Goal: Information Seeking & Learning: Learn about a topic

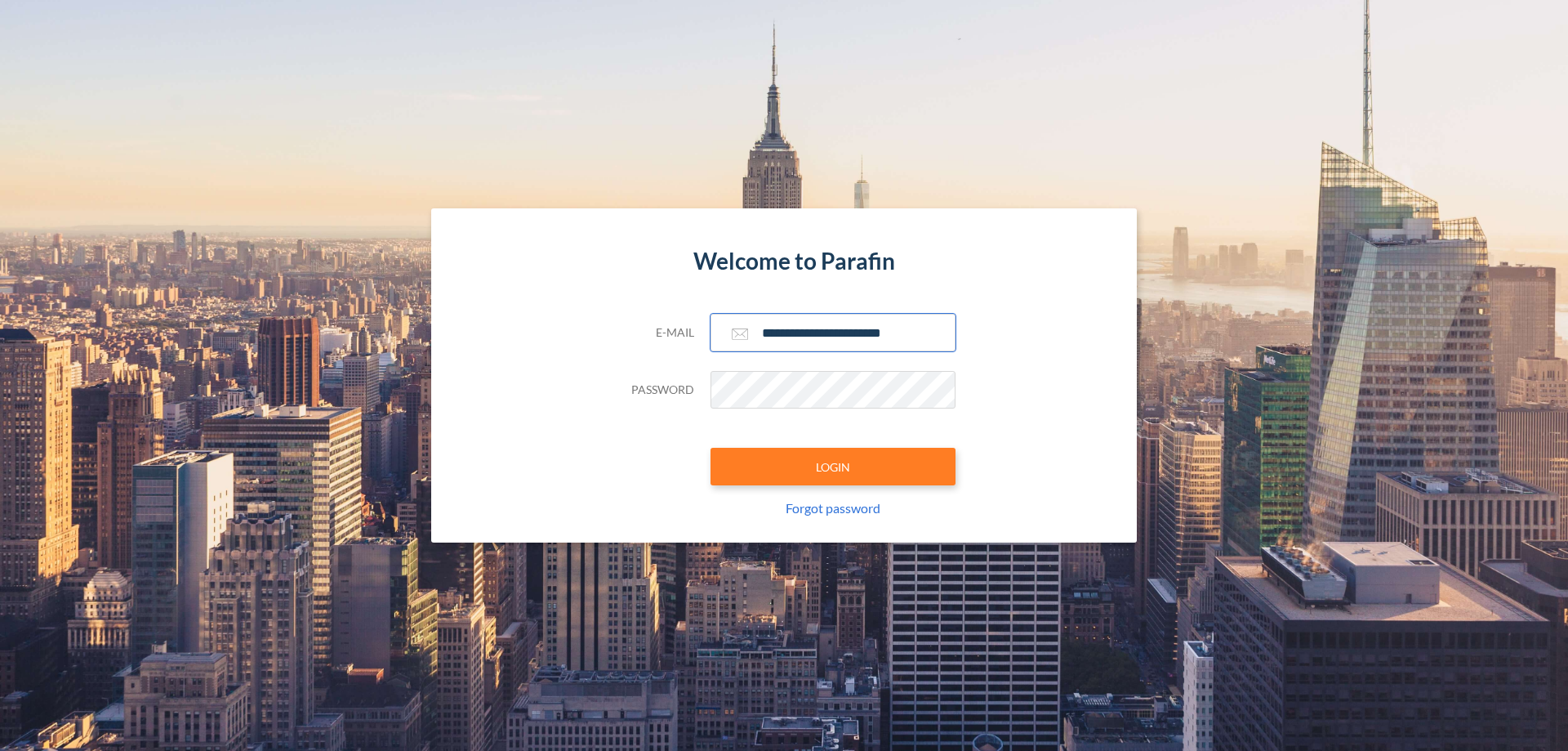
type input "**********"
click at [833, 466] on button "LOGIN" at bounding box center [833, 466] width 245 height 38
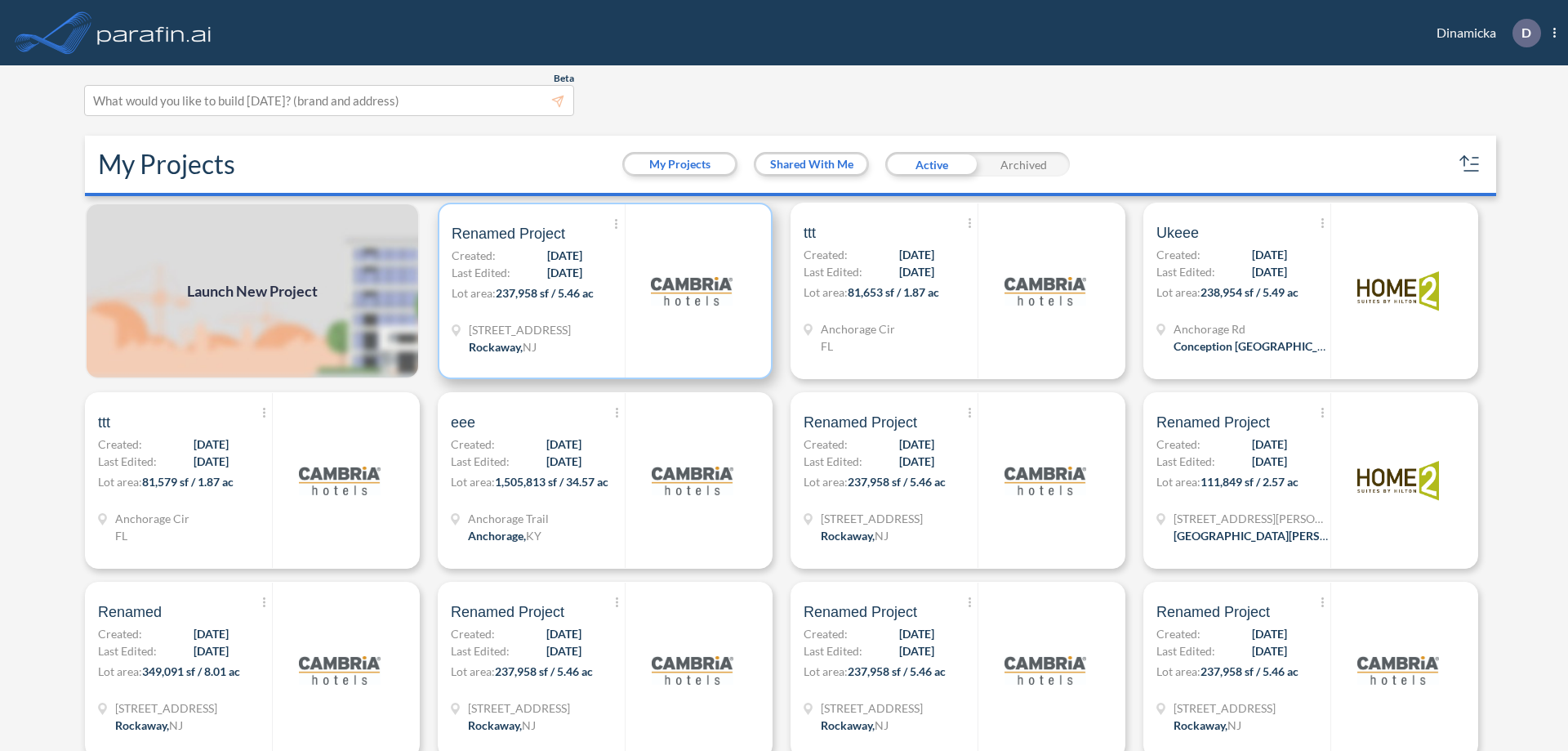
scroll to position [4, 0]
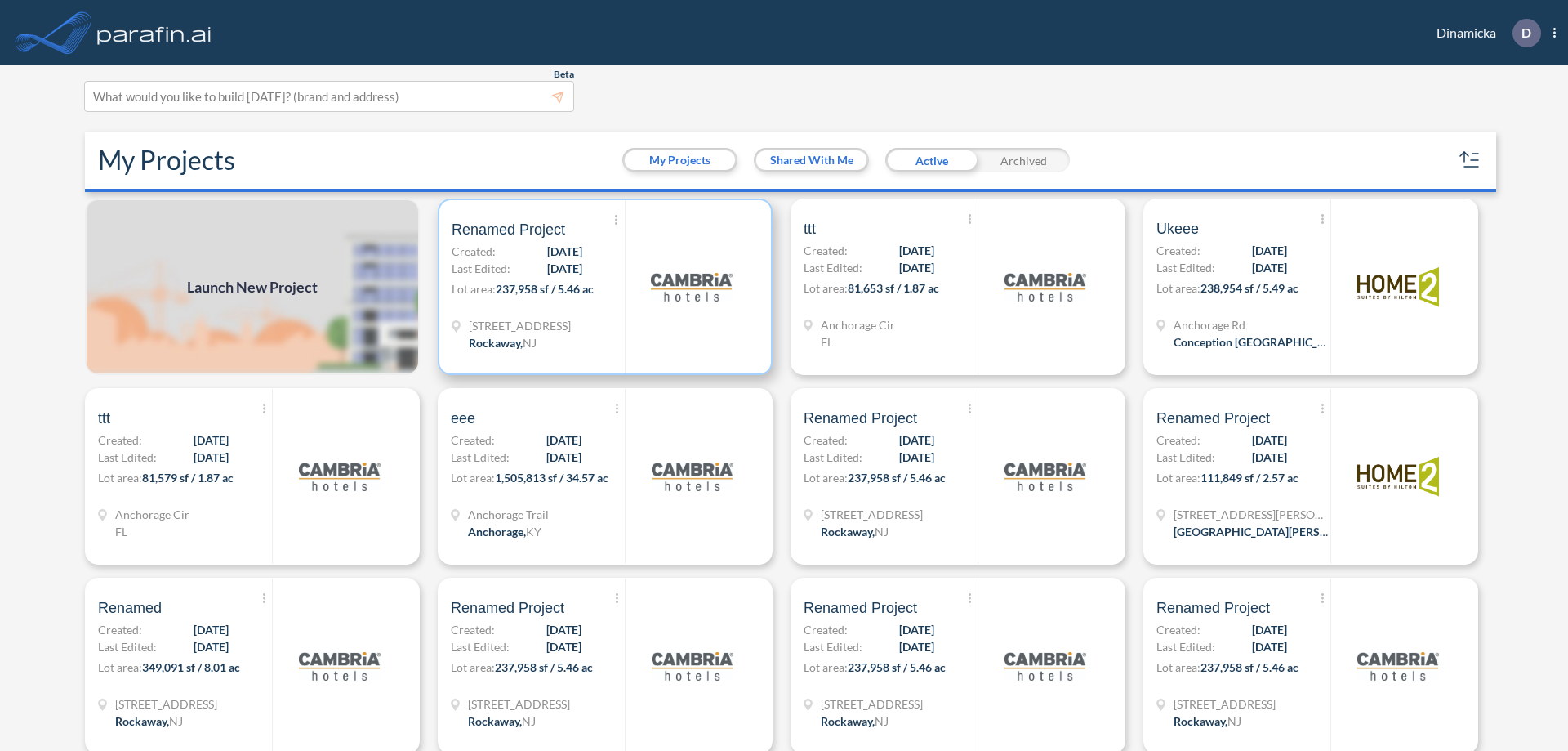
click at [602, 286] on p "Lot area: 237,958 sf / 5.46 ac" at bounding box center [539, 292] width 173 height 24
